Goal: Information Seeking & Learning: Learn about a topic

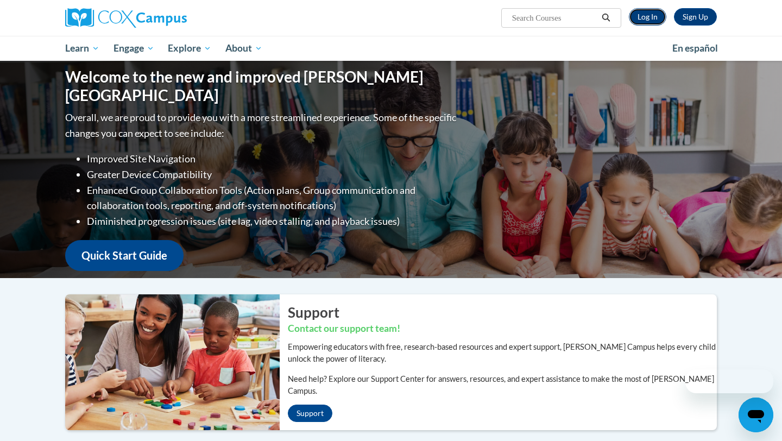
click at [645, 13] on link "Log In" at bounding box center [647, 16] width 37 height 17
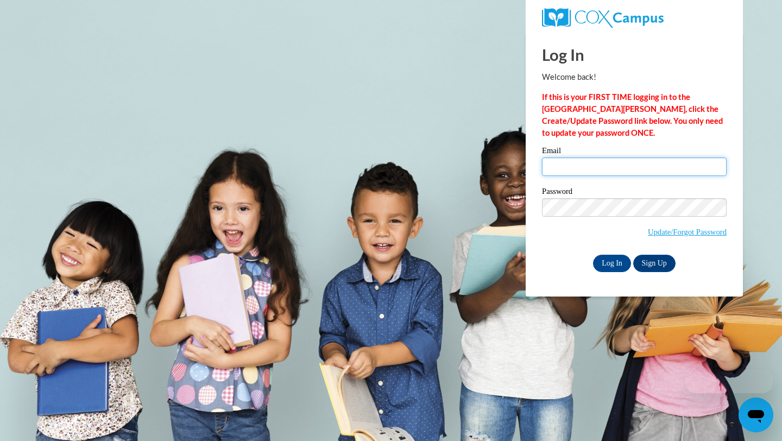
click at [610, 165] on input "Email" at bounding box center [634, 166] width 185 height 18
type input "[EMAIL_ADDRESS][DOMAIN_NAME]"
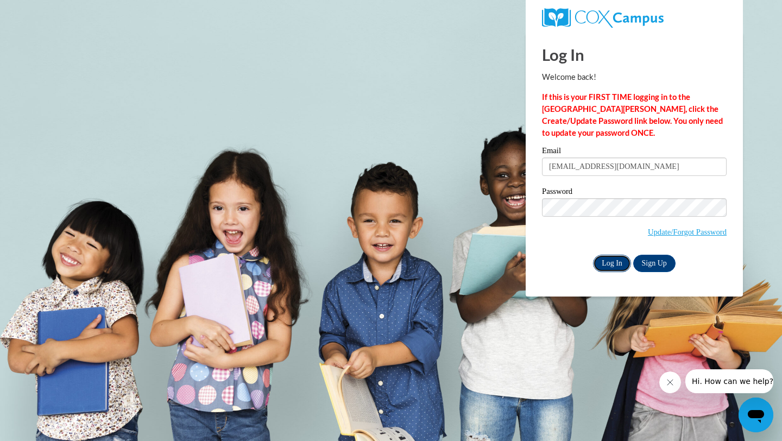
click at [614, 258] on input "Log In" at bounding box center [612, 263] width 38 height 17
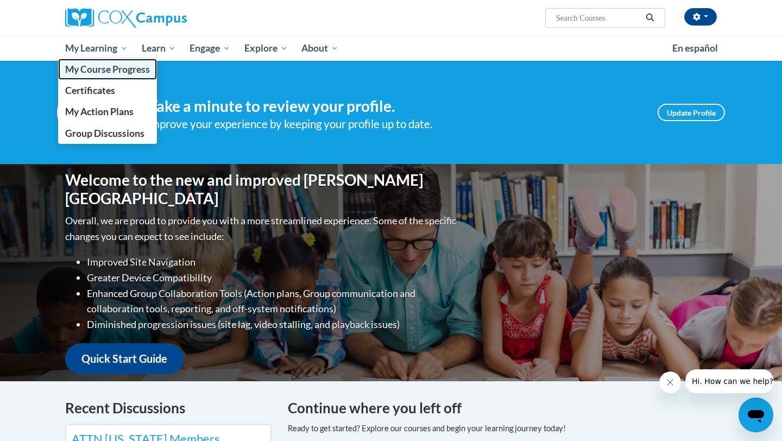
click at [111, 70] on span "My Course Progress" at bounding box center [107, 69] width 85 height 11
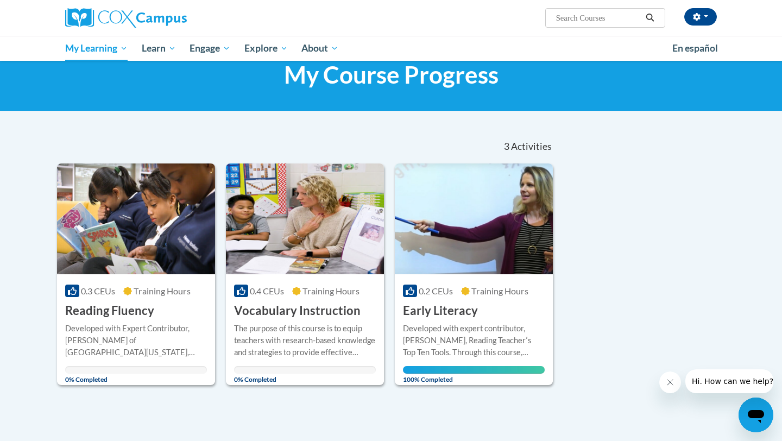
scroll to position [38, 0]
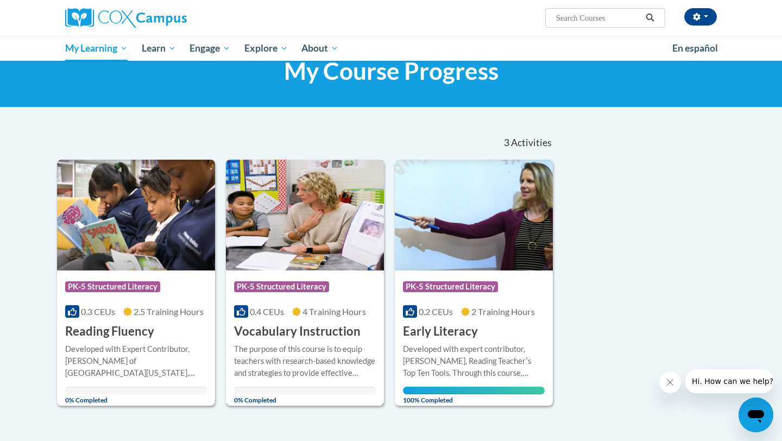
click at [278, 264] on img at bounding box center [305, 215] width 158 height 111
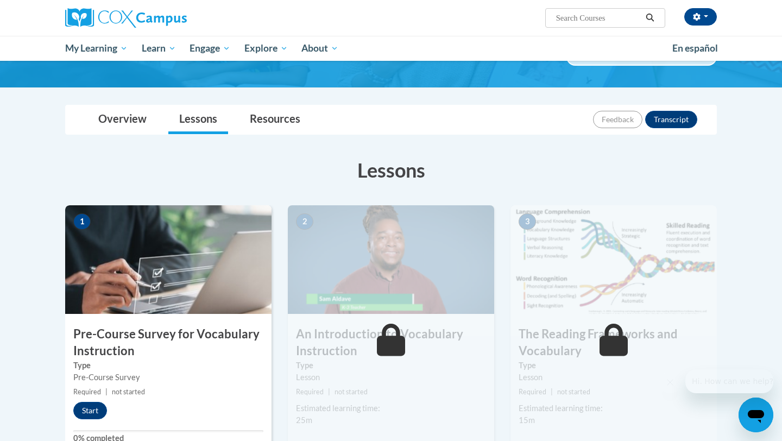
scroll to position [86, 0]
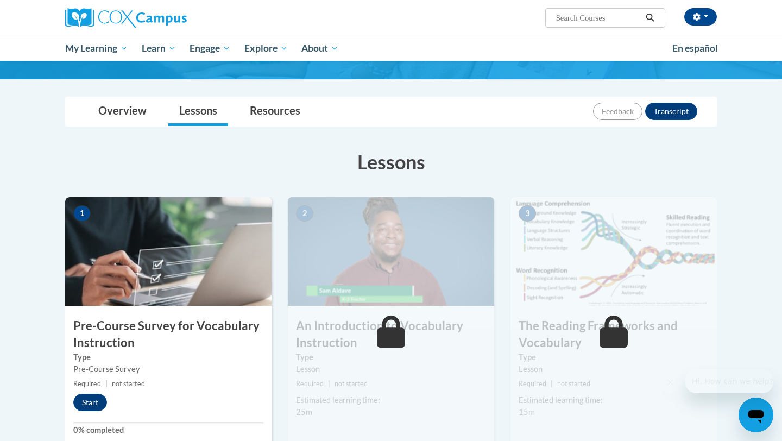
click at [162, 319] on h3 "Pre-Course Survey for Vocabulary Instruction" at bounding box center [168, 335] width 206 height 34
click at [83, 401] on button "Start" at bounding box center [90, 402] width 34 height 17
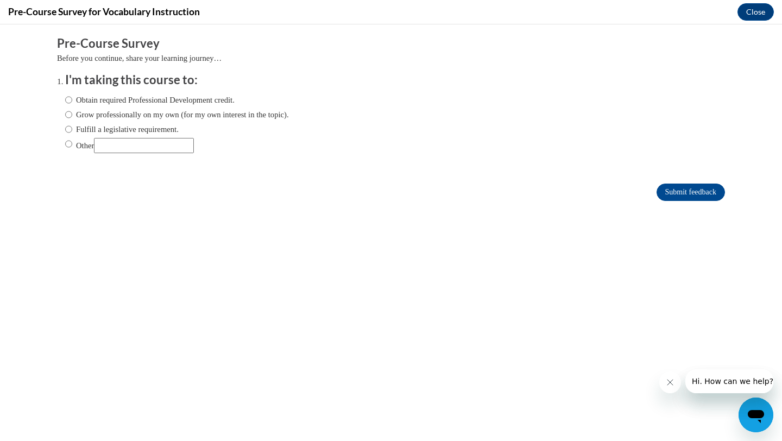
scroll to position [0, 0]
click at [67, 101] on input "Obtain required Professional Development credit." at bounding box center [68, 100] width 7 height 12
radio input "true"
click at [681, 186] on input "Submit feedback" at bounding box center [691, 192] width 68 height 17
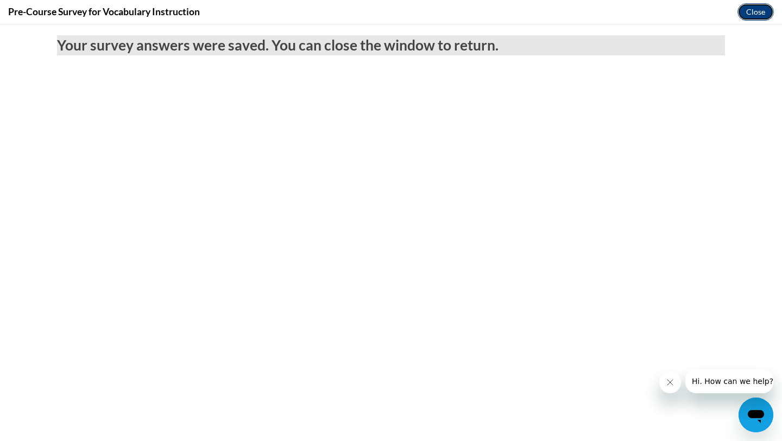
click at [754, 19] on button "Close" at bounding box center [755, 11] width 36 height 17
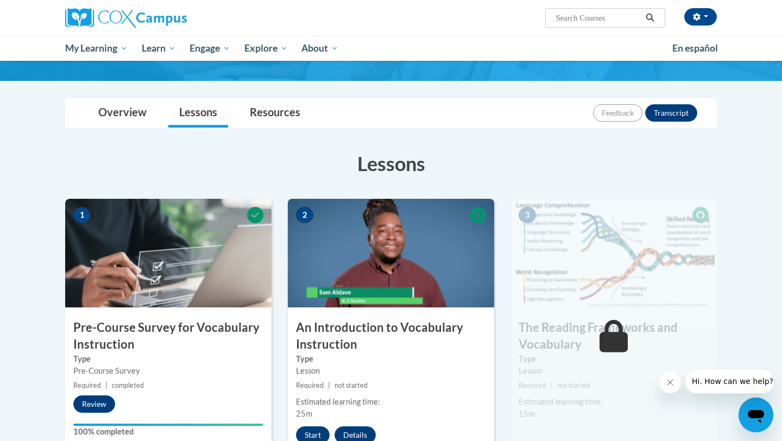
scroll to position [116, 0]
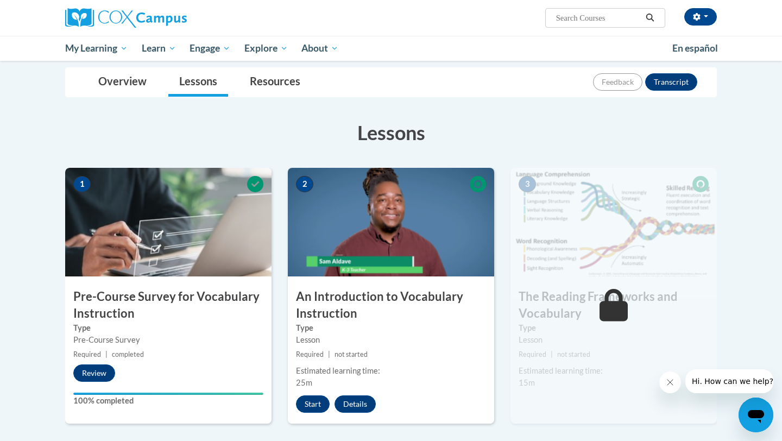
click at [440, 267] on img at bounding box center [391, 222] width 206 height 109
click at [313, 403] on button "Start" at bounding box center [313, 403] width 34 height 17
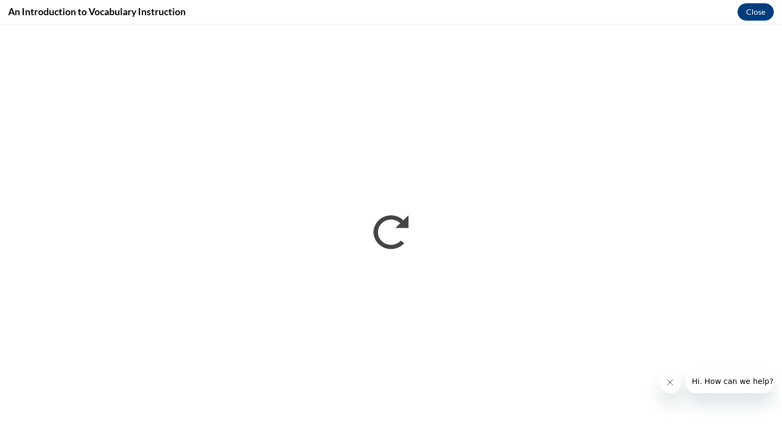
scroll to position [0, 0]
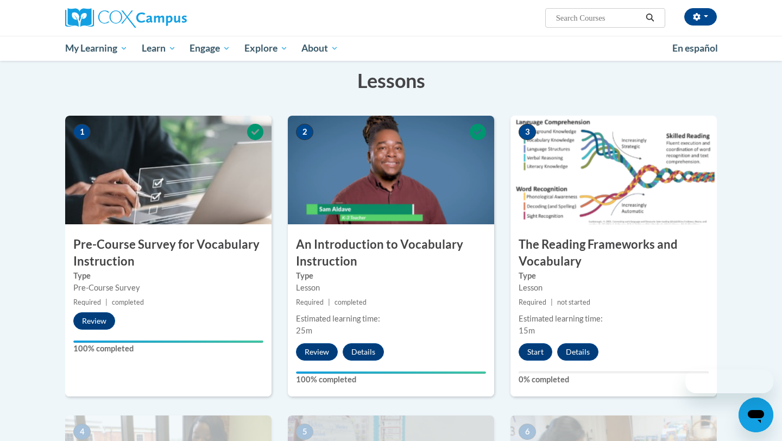
scroll to position [231, 0]
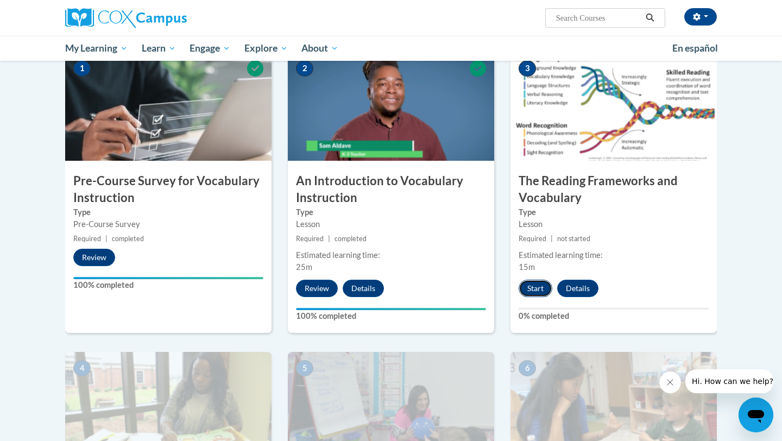
click at [526, 289] on button "Start" at bounding box center [536, 288] width 34 height 17
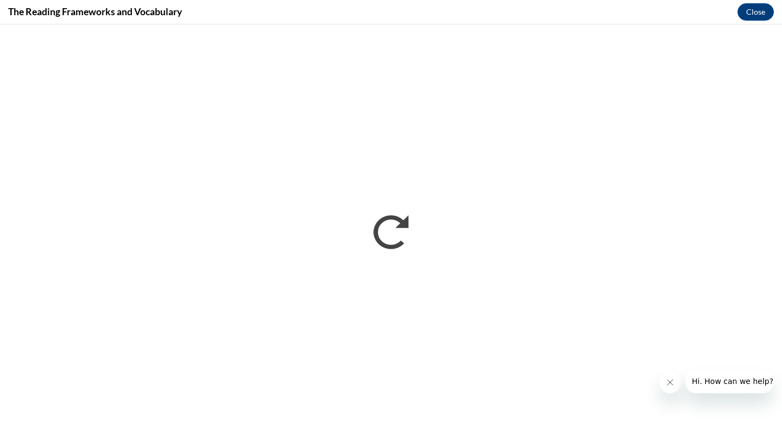
scroll to position [0, 0]
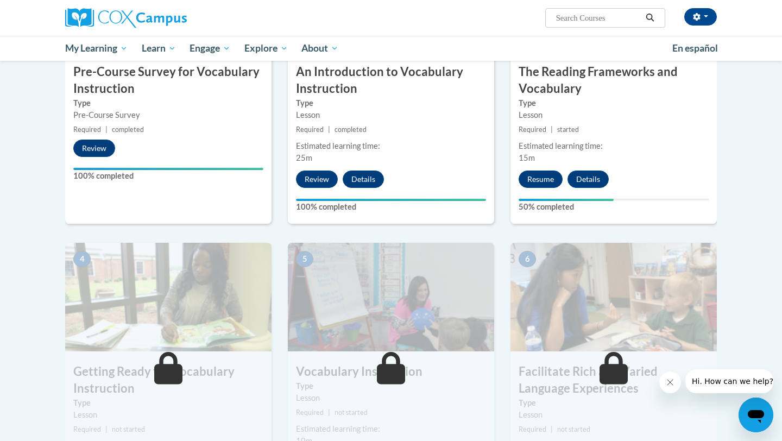
scroll to position [293, 0]
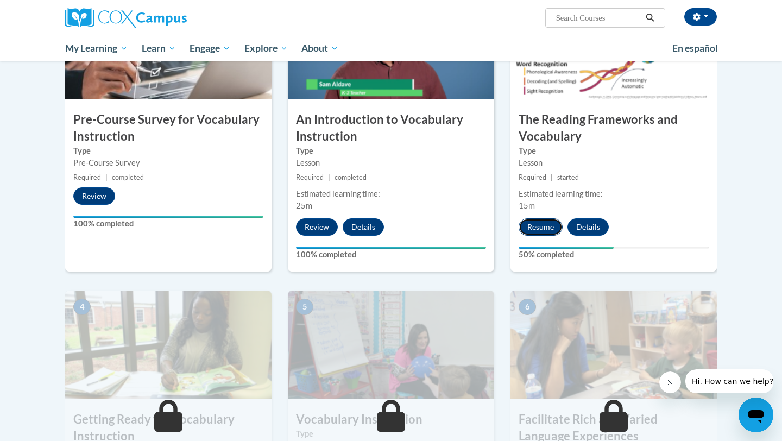
click at [534, 232] on button "Resume" at bounding box center [541, 226] width 44 height 17
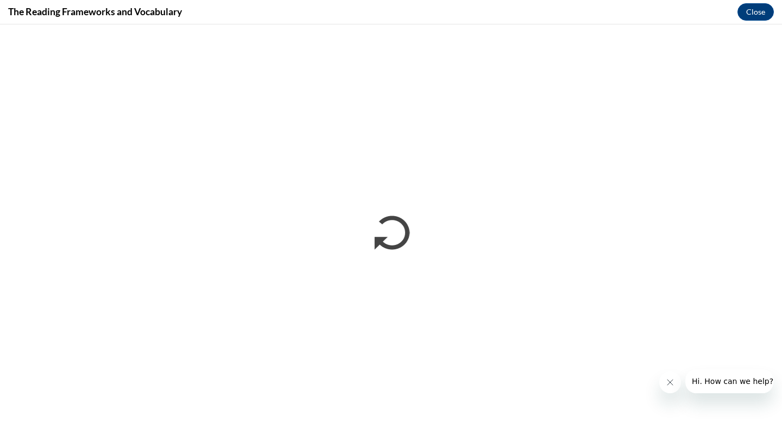
scroll to position [0, 0]
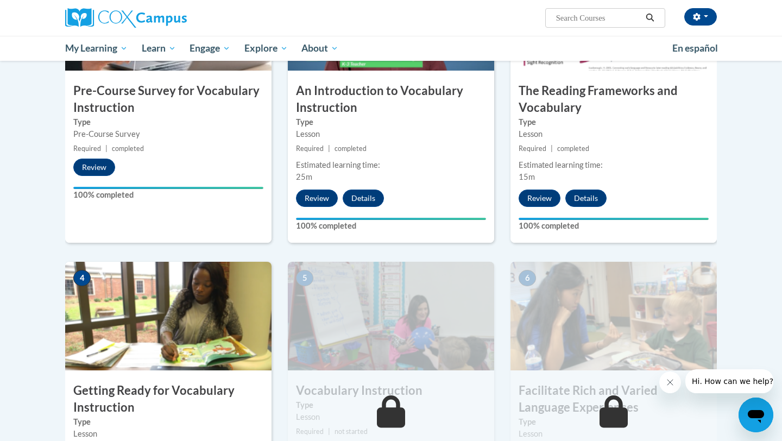
scroll to position [323, 0]
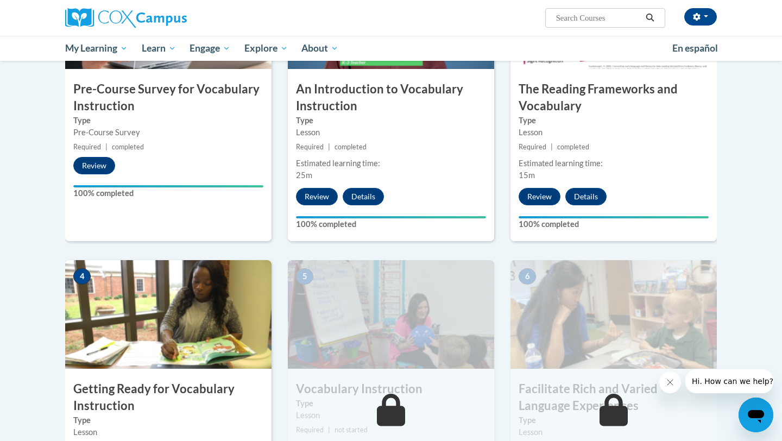
click at [190, 362] on img at bounding box center [168, 314] width 206 height 109
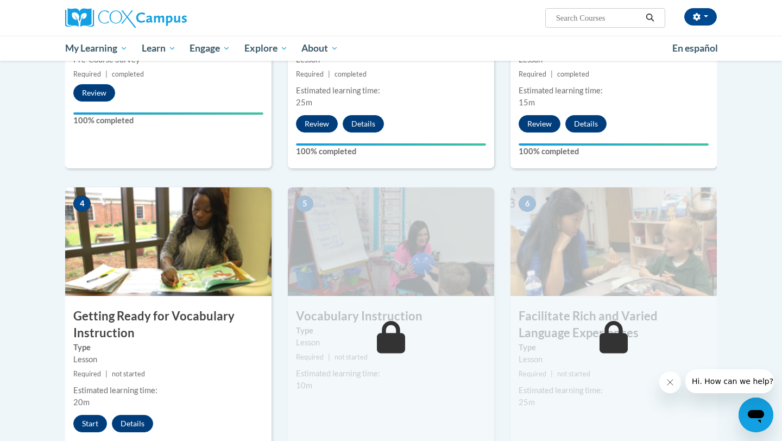
scroll to position [420, 0]
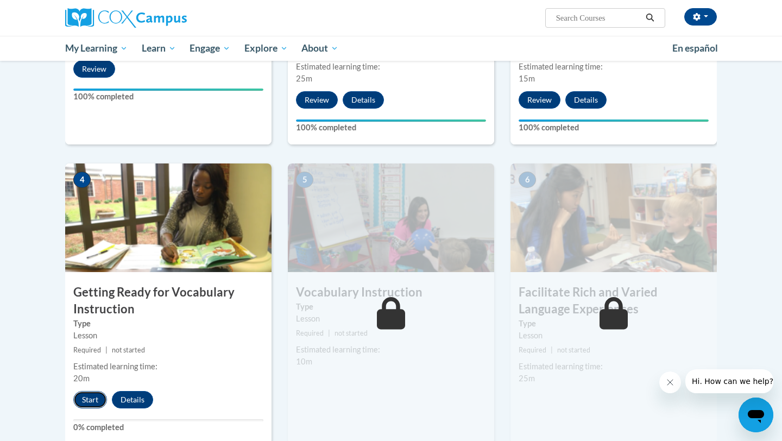
click at [90, 403] on button "Start" at bounding box center [90, 399] width 34 height 17
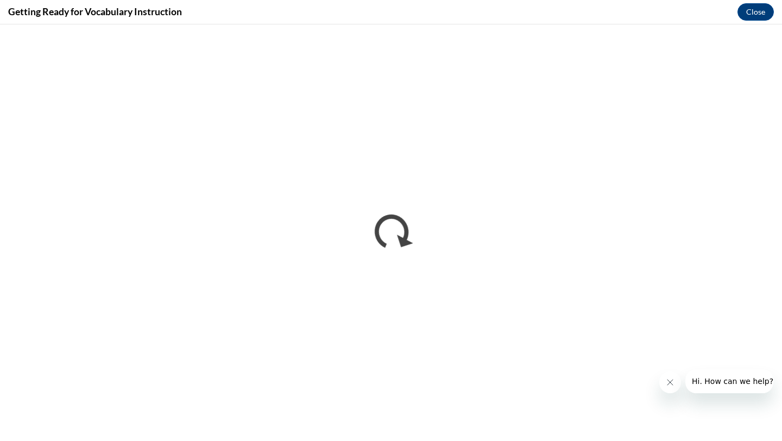
scroll to position [0, 0]
click at [762, 12] on button "Close" at bounding box center [755, 11] width 36 height 17
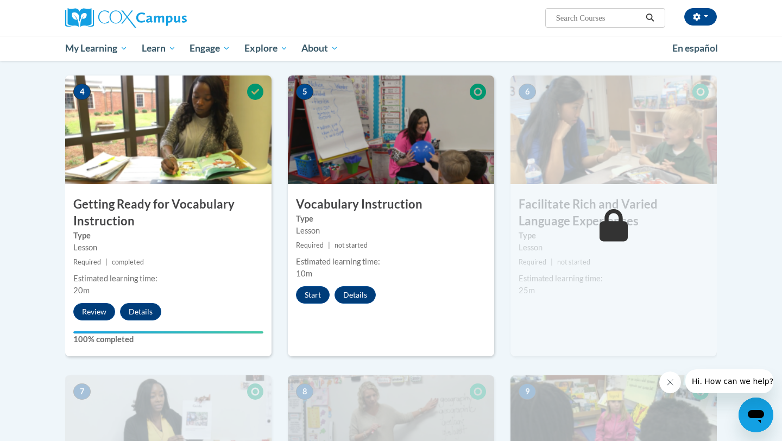
scroll to position [518, 0]
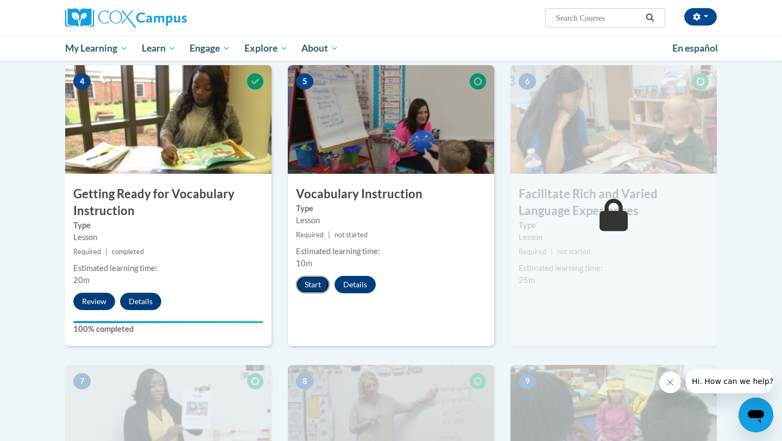
click at [316, 286] on button "Start" at bounding box center [313, 284] width 34 height 17
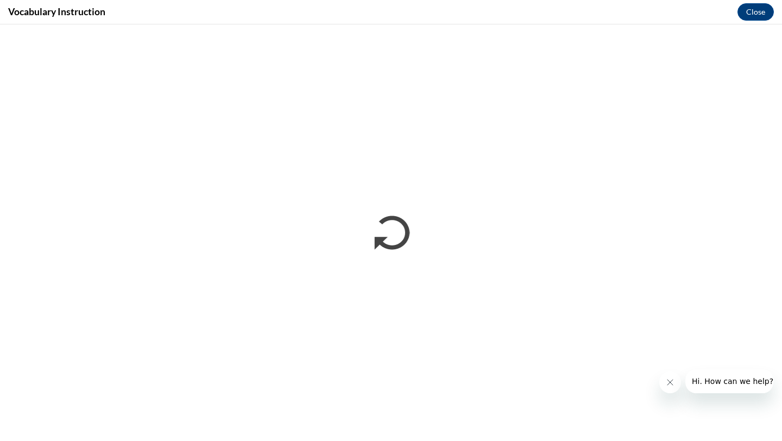
scroll to position [0, 0]
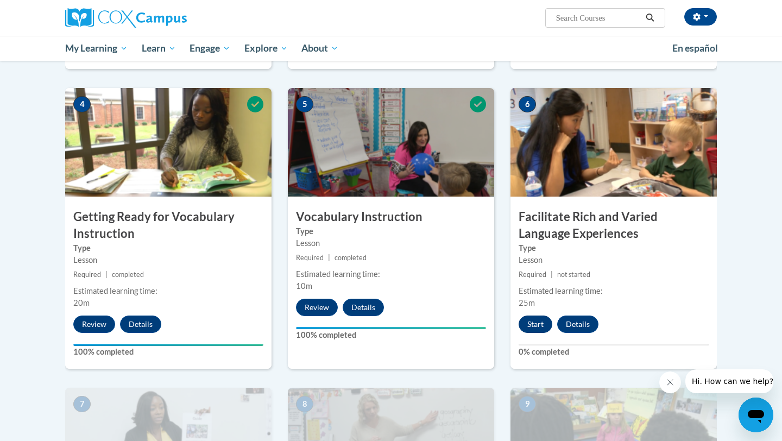
scroll to position [494, 0]
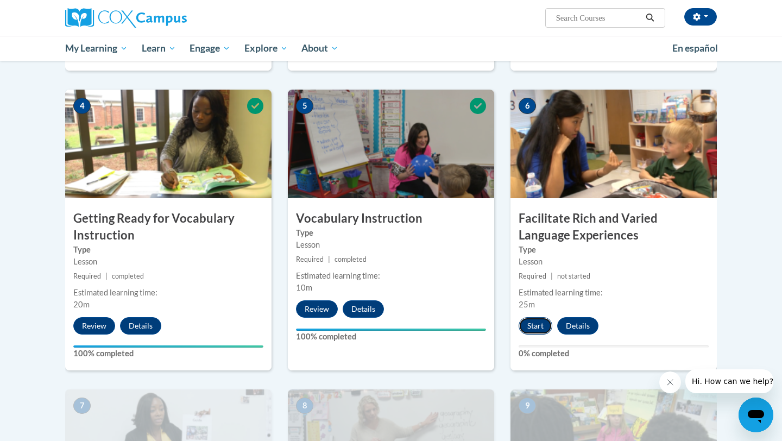
click at [532, 321] on button "Start" at bounding box center [536, 325] width 34 height 17
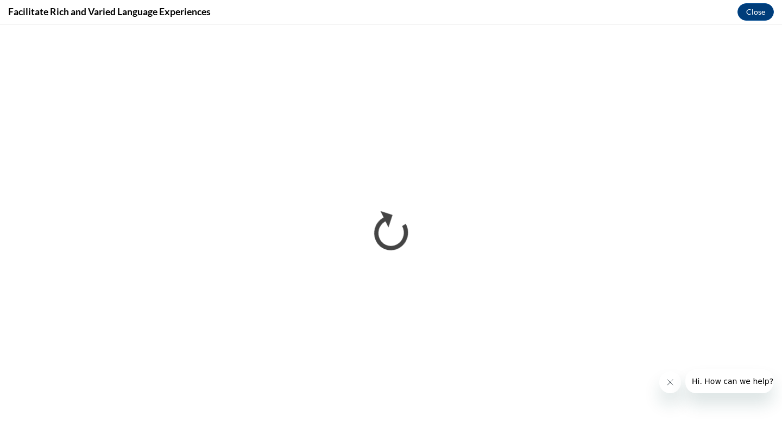
scroll to position [0, 0]
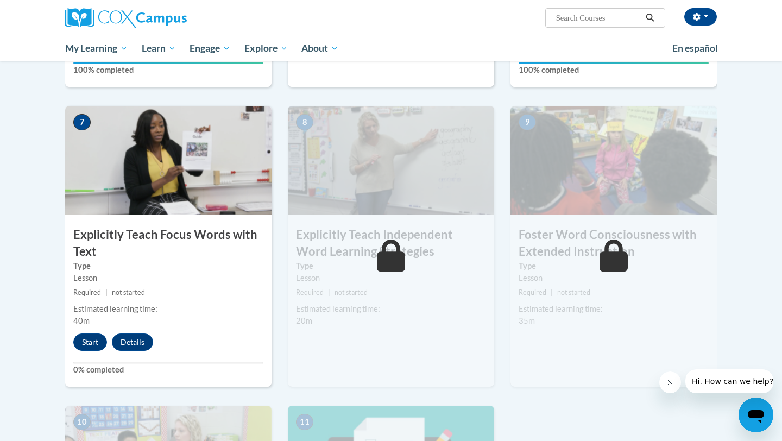
scroll to position [984, 0]
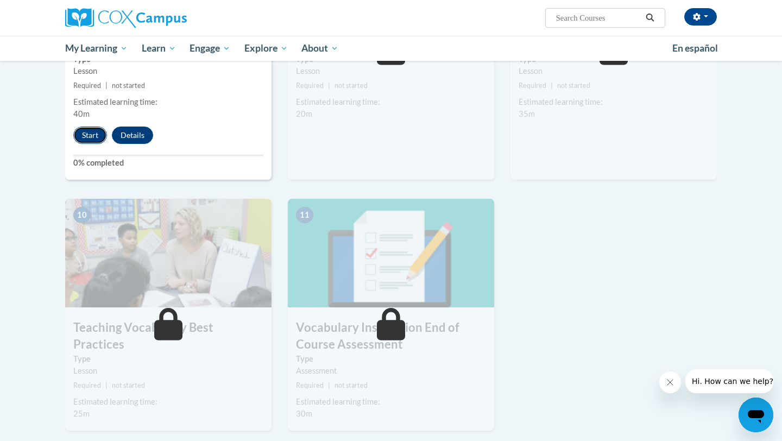
click at [97, 137] on button "Start" at bounding box center [90, 135] width 34 height 17
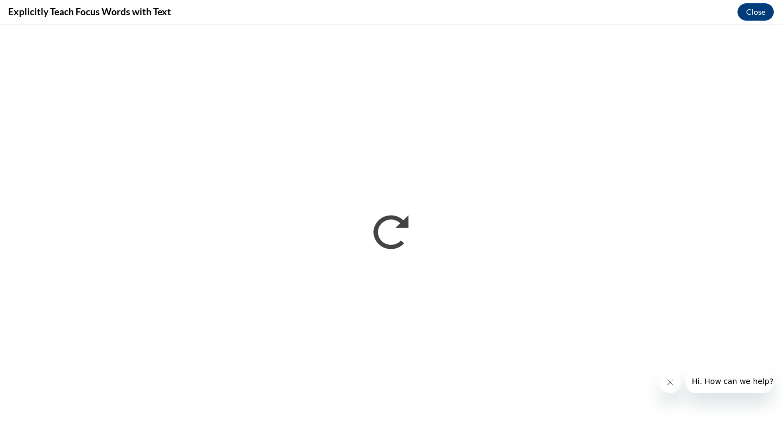
scroll to position [0, 0]
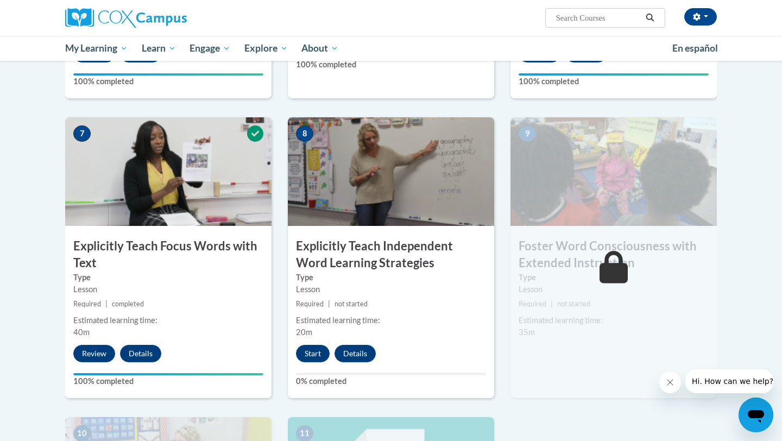
scroll to position [766, 0]
click at [318, 355] on button "Start" at bounding box center [313, 352] width 34 height 17
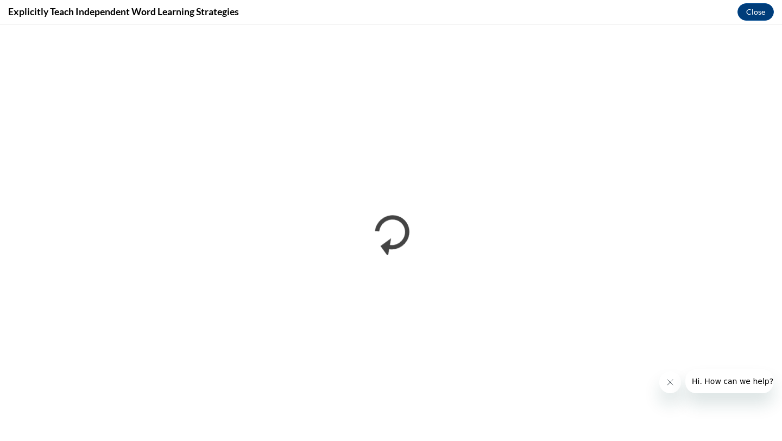
scroll to position [0, 0]
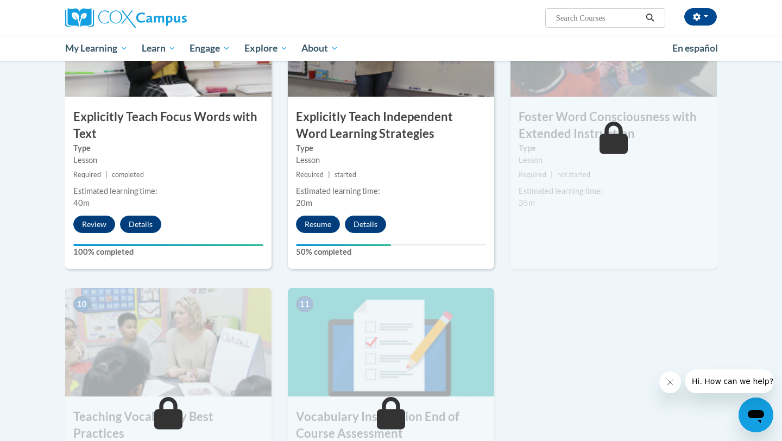
scroll to position [900, 0]
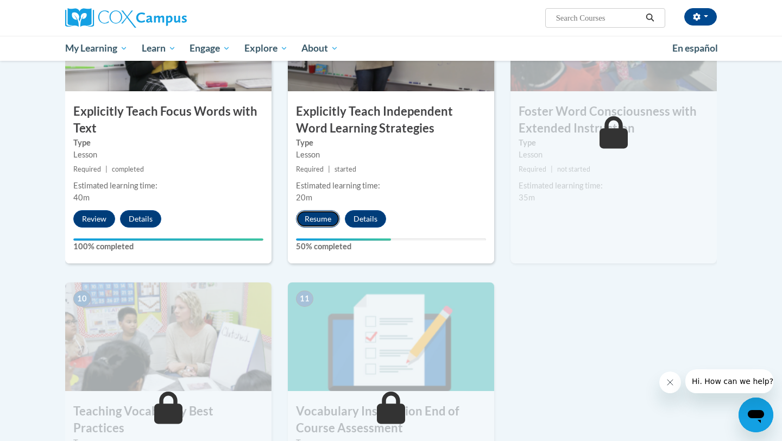
click at [330, 219] on button "Resume" at bounding box center [318, 218] width 44 height 17
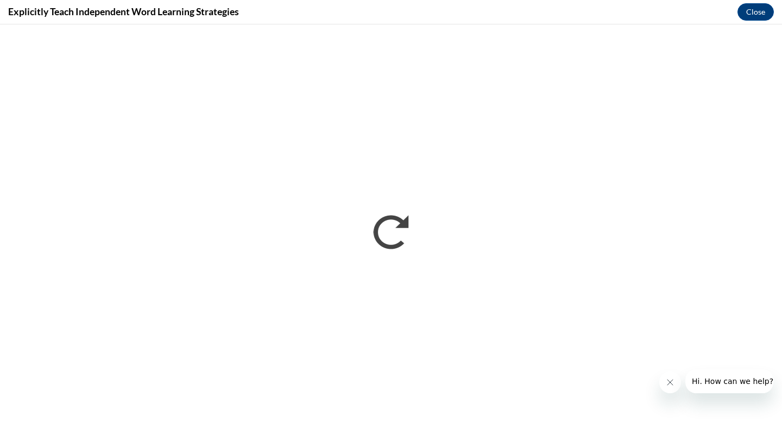
scroll to position [0, 0]
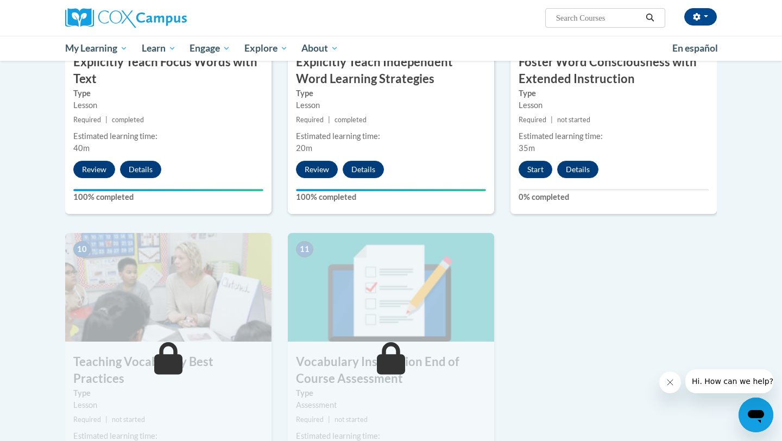
scroll to position [924, 0]
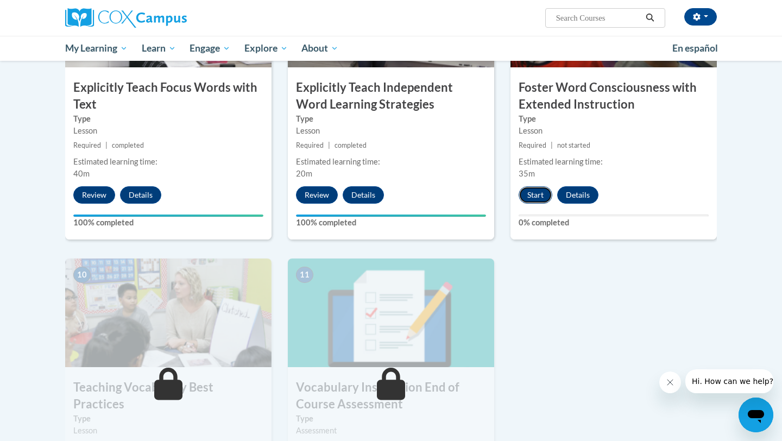
click at [529, 195] on button "Start" at bounding box center [536, 194] width 34 height 17
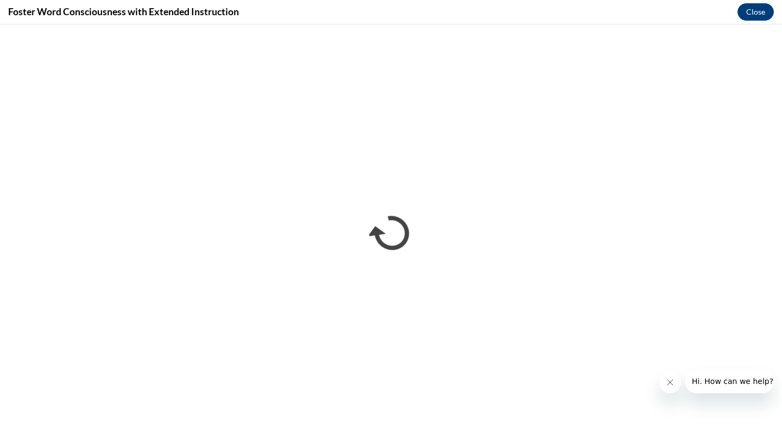
scroll to position [0, 0]
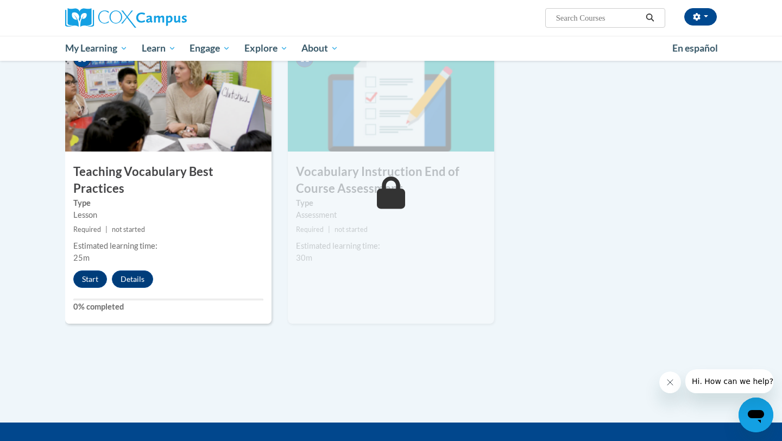
scroll to position [1134, 0]
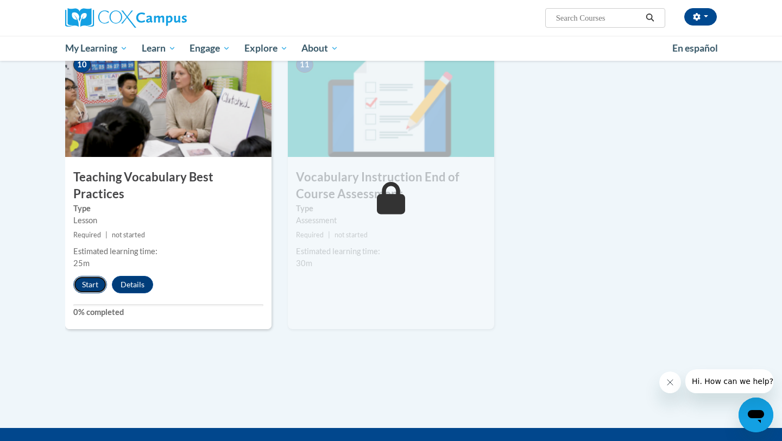
click at [99, 276] on button "Start" at bounding box center [90, 284] width 34 height 17
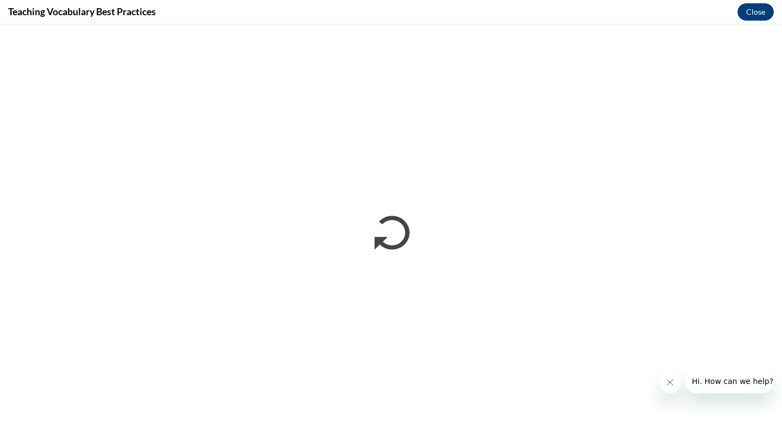
scroll to position [0, 0]
